Goal: Information Seeking & Learning: Learn about a topic

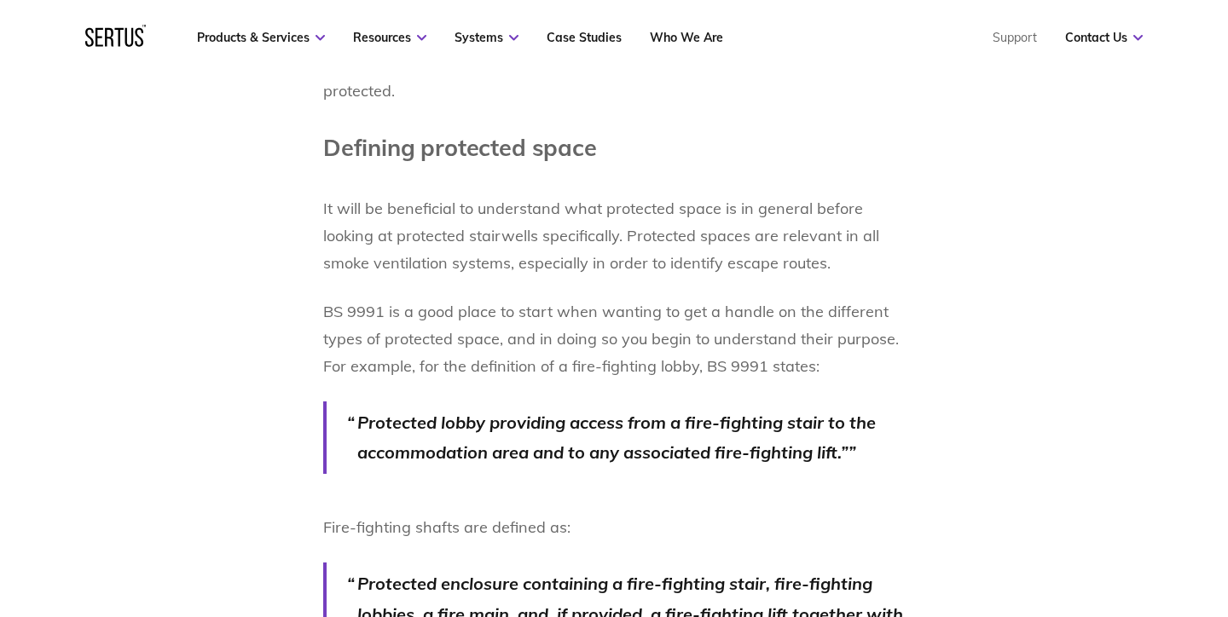
scroll to position [1141, 0]
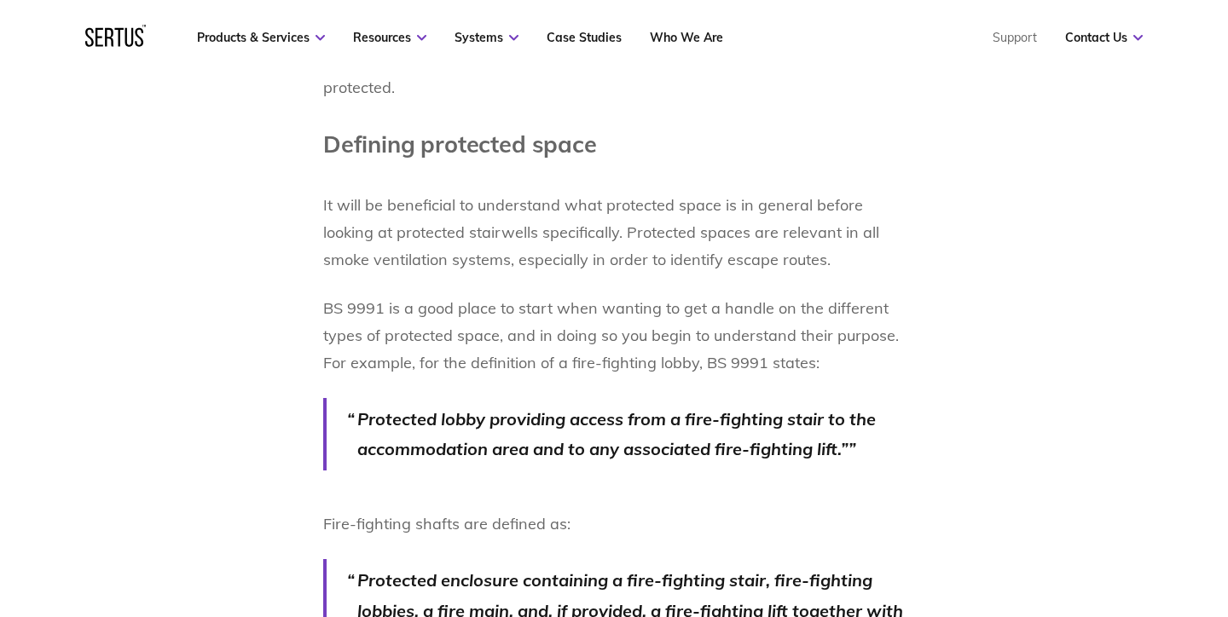
click at [403, 435] on p "Protected lobby providing access from a fire-fighting stair to the accommodatio…" at bounding box center [630, 434] width 547 height 61
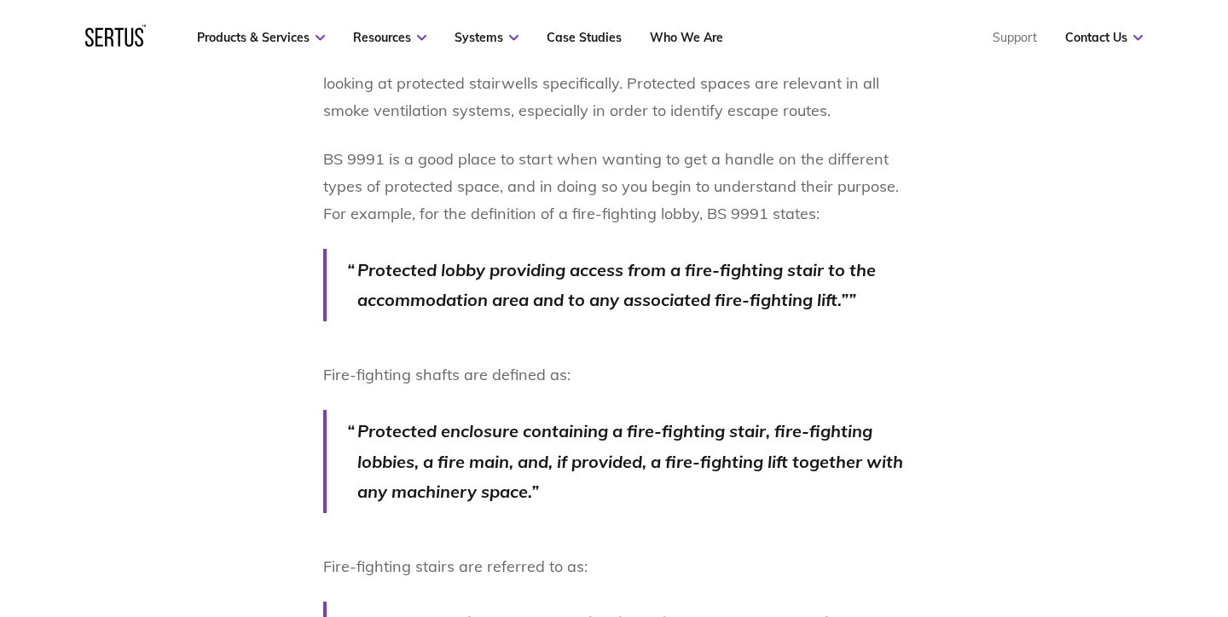
scroll to position [1295, 0]
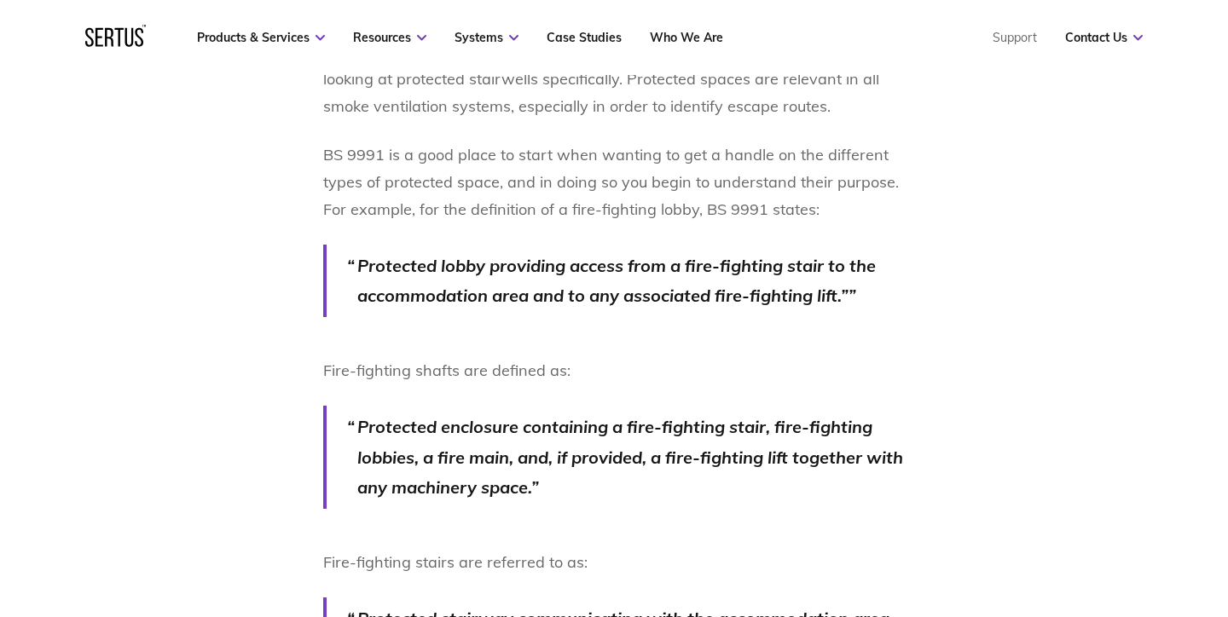
click at [505, 439] on p "Protected enclosure containing a fire-fighting stair, fire-fighting lobbies, a …" at bounding box center [630, 457] width 547 height 91
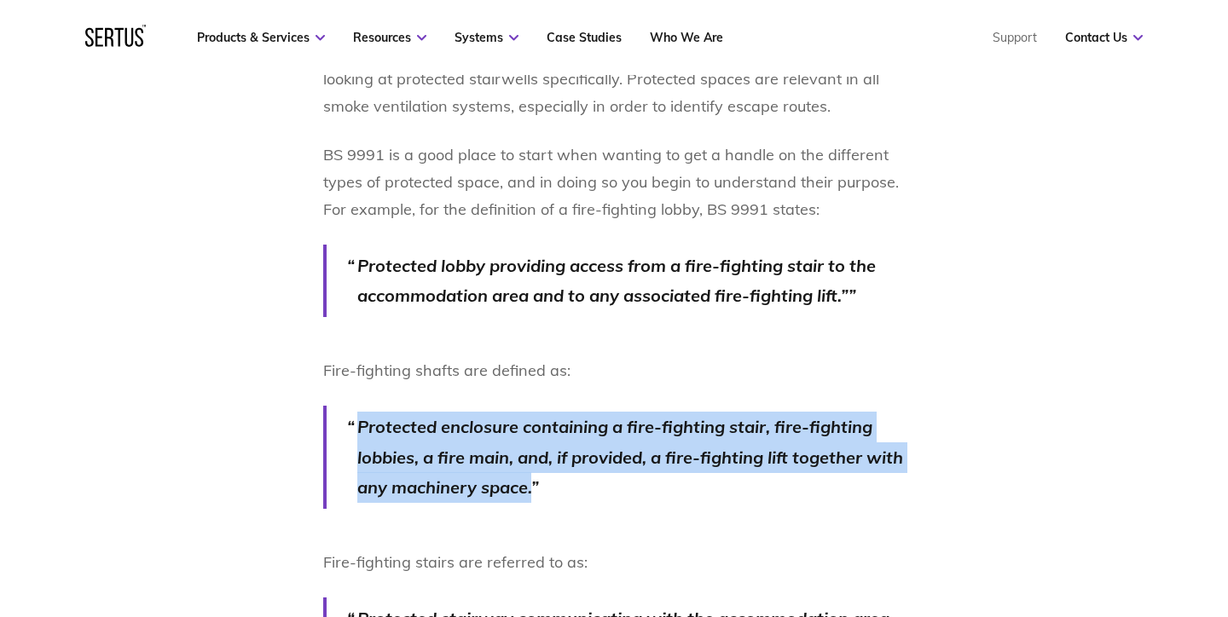
click at [564, 446] on p "Protected enclosure containing a fire-fighting stair, fire-fighting lobbies, a …" at bounding box center [630, 457] width 547 height 91
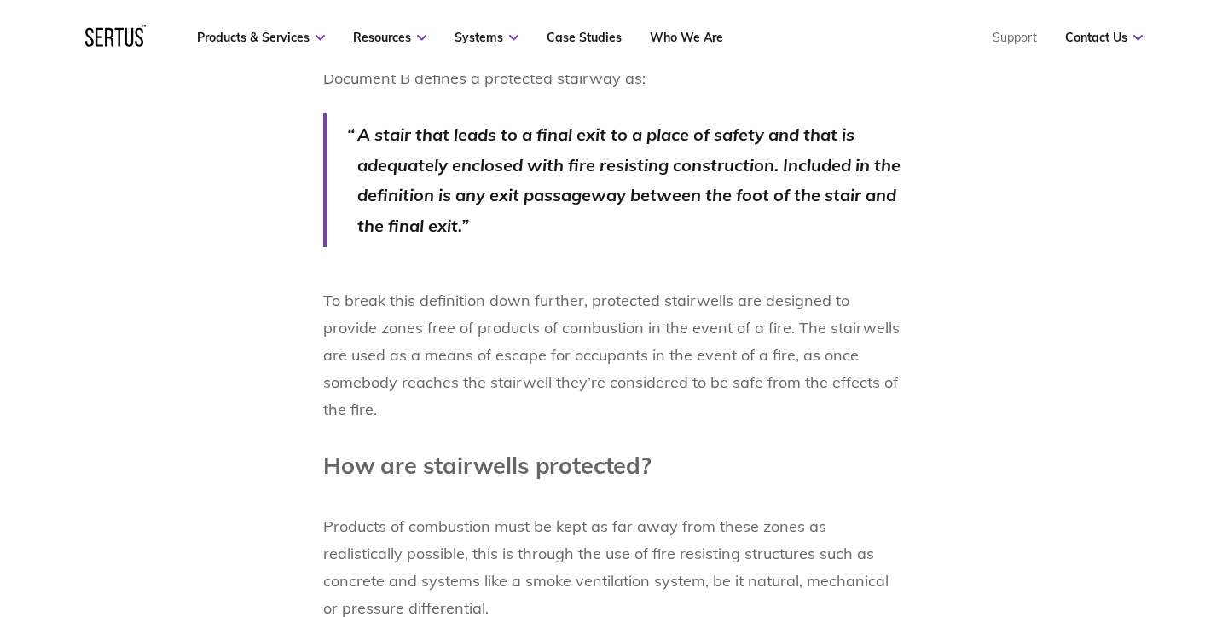
scroll to position [2037, 0]
